Goal: Find specific page/section: Find specific page/section

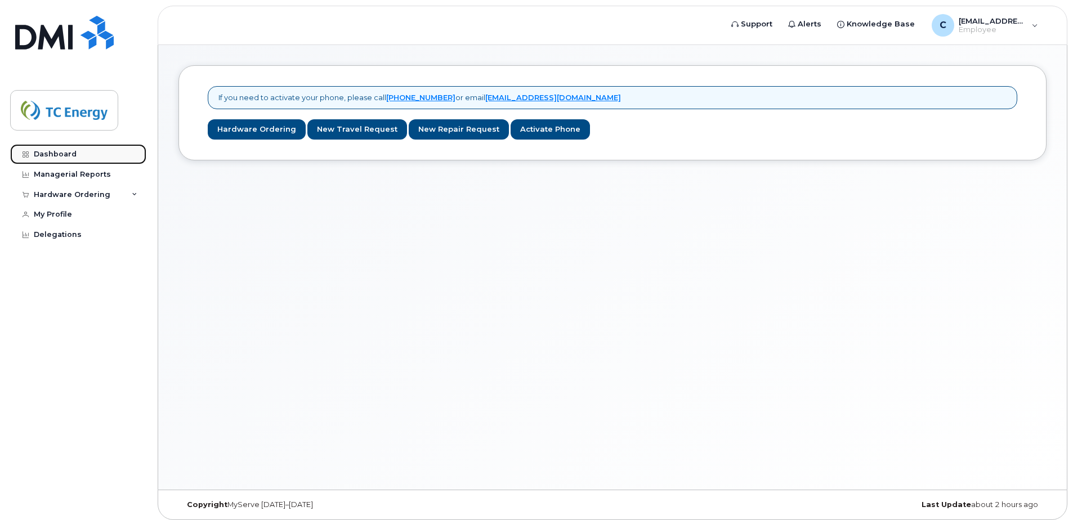
click at [66, 153] on div "Dashboard" at bounding box center [55, 154] width 43 height 9
click at [80, 175] on div "Managerial Reports" at bounding box center [72, 174] width 77 height 9
